Goal: Find specific page/section: Find specific page/section

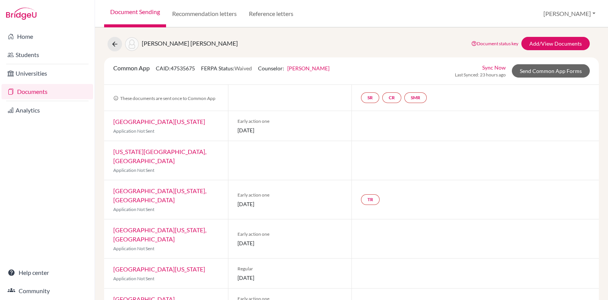
scroll to position [17, 0]
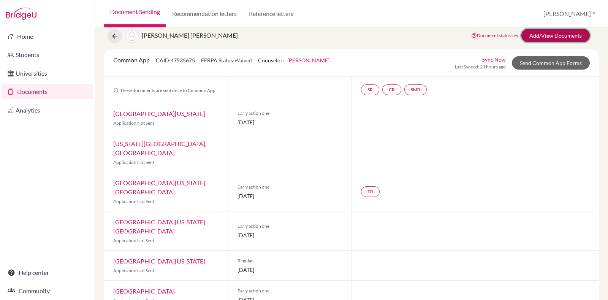
click at [550, 37] on link "Add/View Documents" at bounding box center [555, 35] width 68 height 13
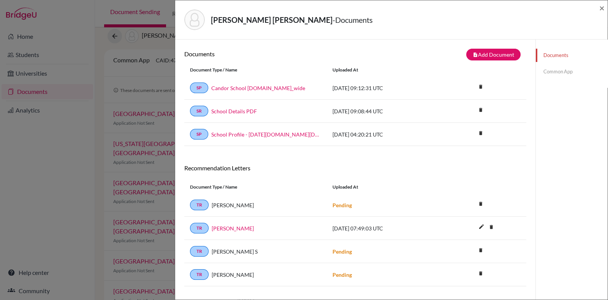
click at [553, 68] on link "Common App" at bounding box center [572, 71] width 72 height 13
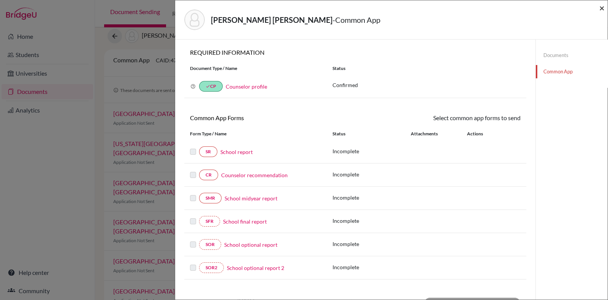
click at [602, 8] on span "×" at bounding box center [601, 7] width 5 height 11
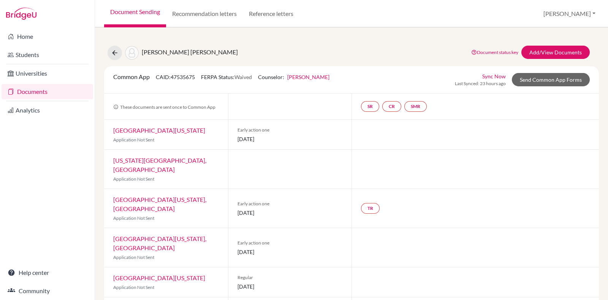
scroll to position [17, 0]
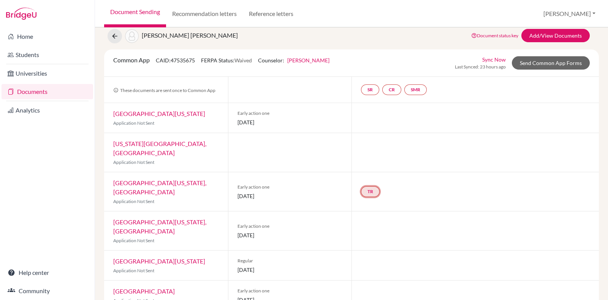
click at [368, 186] on link "TR" at bounding box center [370, 191] width 19 height 11
click at [466, 170] on div at bounding box center [474, 152] width 247 height 39
click at [112, 39] on icon at bounding box center [115, 36] width 8 height 8
